Goal: Information Seeking & Learning: Learn about a topic

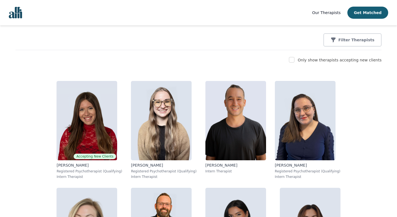
scroll to position [67, 0]
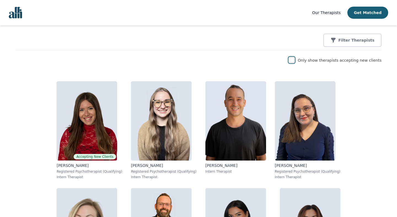
click at [294, 60] on input "checkbox" at bounding box center [292, 60] width 6 height 6
checkbox input "true"
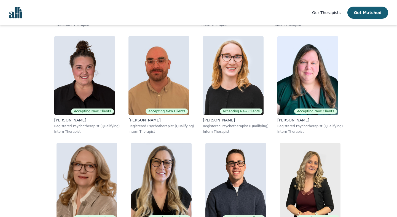
scroll to position [537, 0]
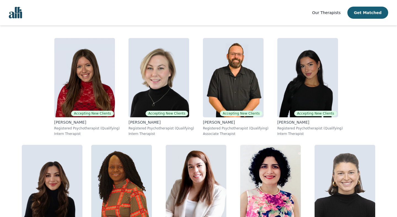
scroll to position [117, 0]
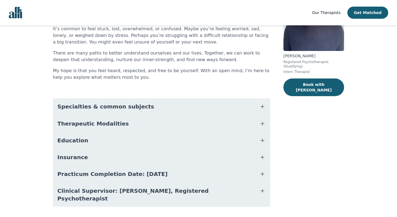
scroll to position [76, 0]
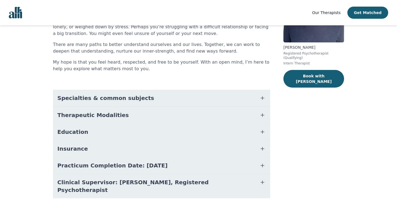
click at [76, 133] on span "Education" at bounding box center [72, 132] width 31 height 8
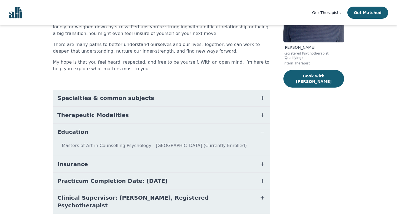
click at [76, 133] on span "Education" at bounding box center [72, 132] width 31 height 8
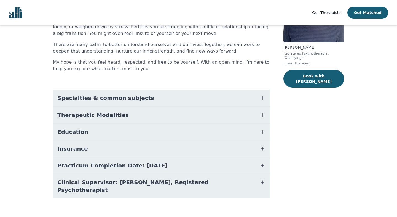
click at [104, 165] on span "Practicum Completion Date: 2025-12-19" at bounding box center [112, 166] width 110 height 8
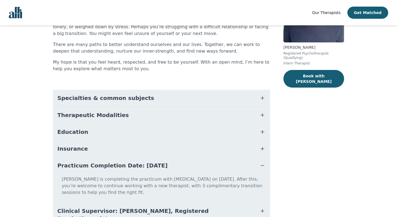
click at [104, 165] on span "Practicum Completion Date: 2025-12-19" at bounding box center [112, 166] width 110 height 8
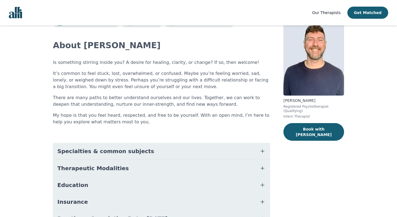
scroll to position [0, 0]
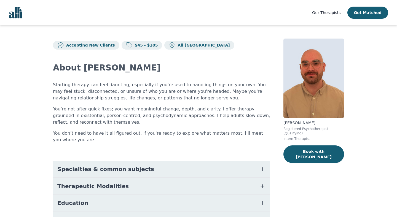
scroll to position [71, 0]
